Goal: Task Accomplishment & Management: Use online tool/utility

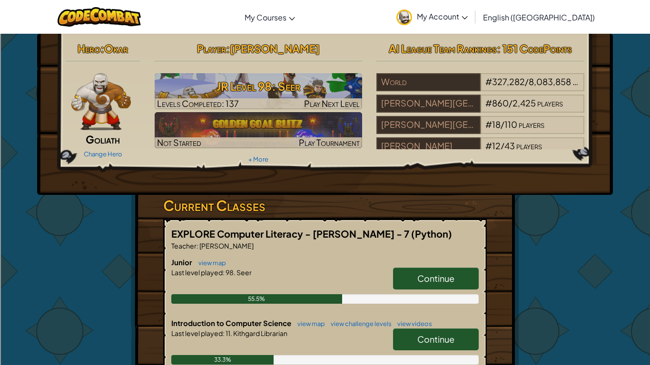
click at [342, 157] on div "Player : [PERSON_NAME] [PERSON_NAME] Level 98: Seer Levels Completed: 137 Play …" at bounding box center [258, 103] width 222 height 128
click at [424, 286] on link "Continue" at bounding box center [436, 279] width 86 height 22
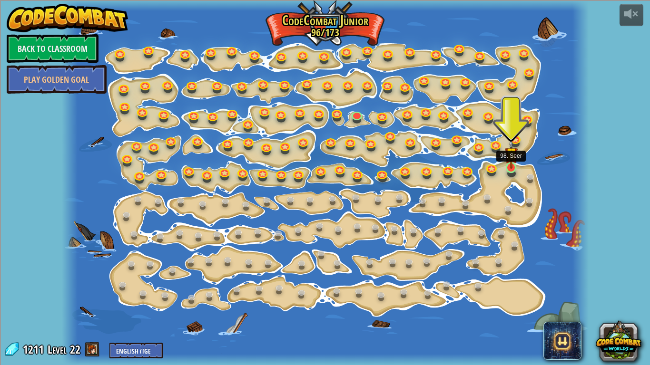
click at [515, 167] on img at bounding box center [511, 154] width 13 height 30
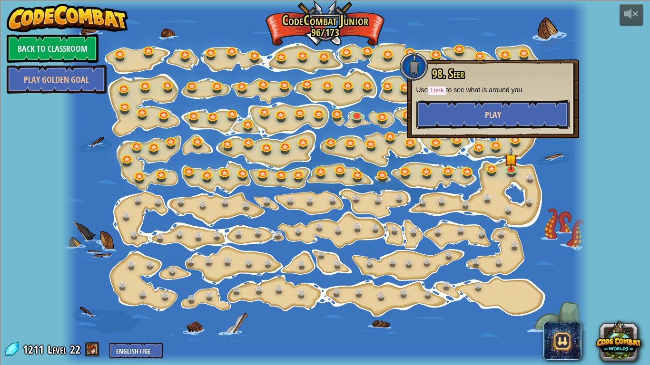
click at [491, 120] on span "Play" at bounding box center [493, 115] width 16 height 12
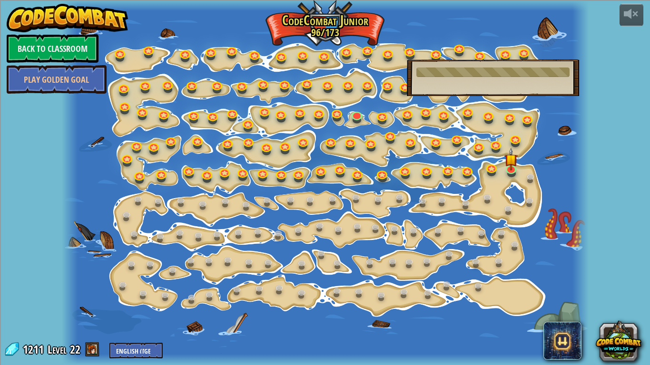
click at [89, 350] on span at bounding box center [92, 350] width 14 height 14
click at [58, 46] on link "Back to Classroom" at bounding box center [53, 48] width 92 height 29
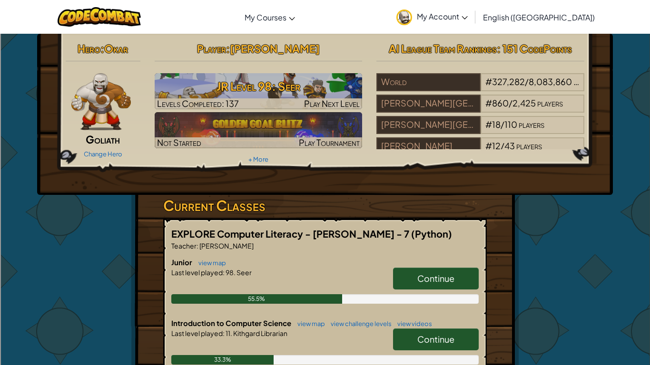
click at [444, 342] on span "Continue" at bounding box center [435, 339] width 37 height 11
